Goal: Check status: Check status

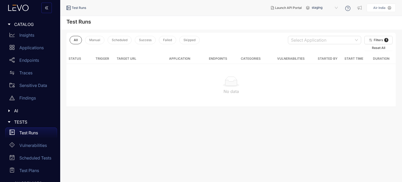
scroll to position [21, 0]
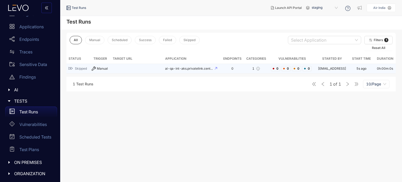
click at [332, 67] on td "[EMAIL_ADDRESS]" at bounding box center [332, 69] width 32 height 10
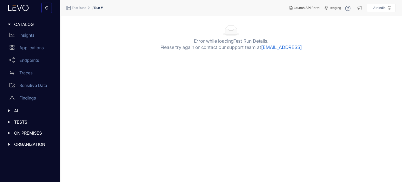
click at [30, 121] on span "TESTS" at bounding box center [33, 121] width 39 height 5
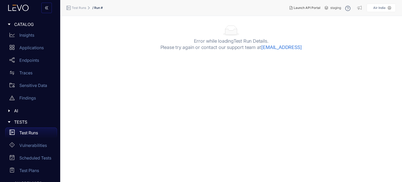
click at [33, 132] on p "Test Runs" at bounding box center [28, 132] width 19 height 5
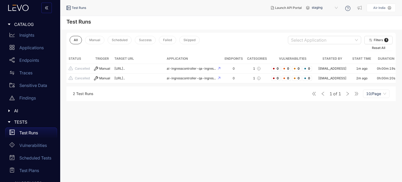
click at [28, 109] on span "AI" at bounding box center [33, 110] width 39 height 5
